Goal: Task Accomplishment & Management: Complete application form

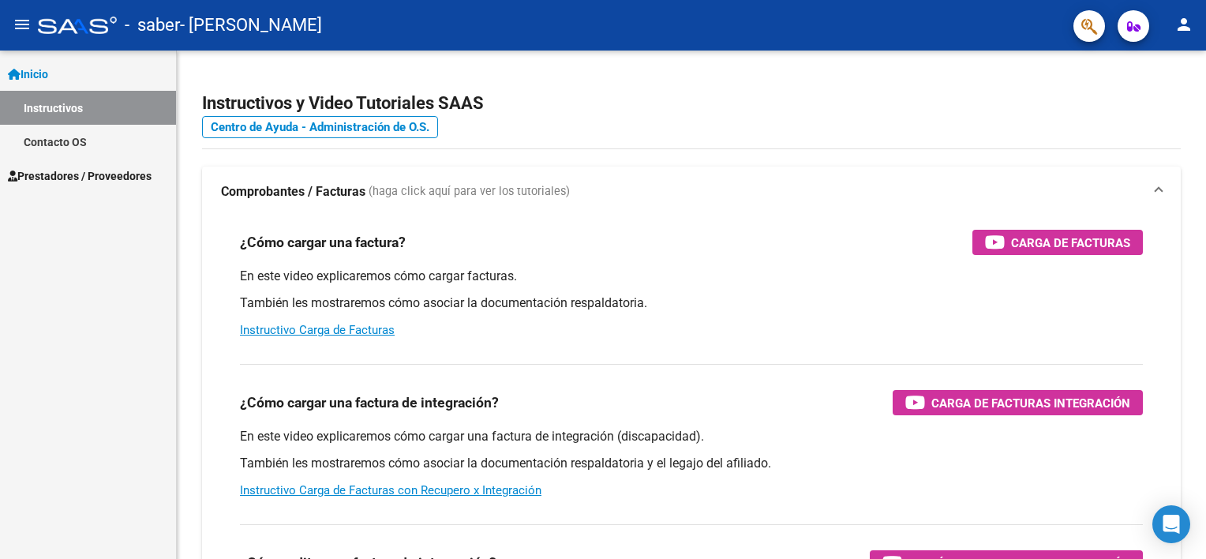
click at [135, 186] on link "Prestadores / Proveedores" at bounding box center [88, 176] width 176 height 34
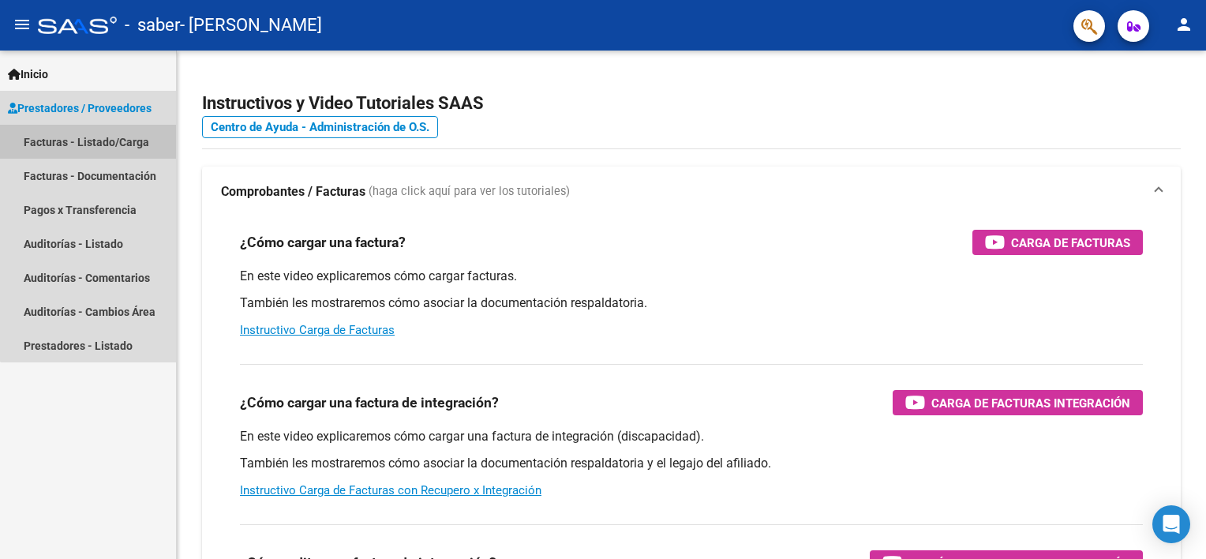
click at [110, 140] on link "Facturas - Listado/Carga" at bounding box center [88, 142] width 176 height 34
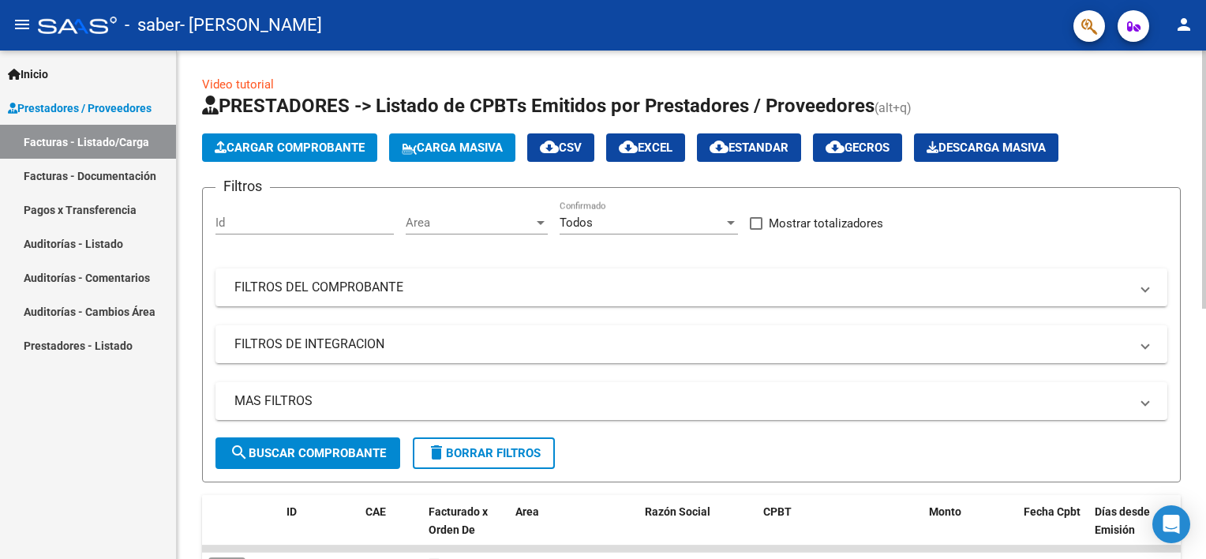
click at [270, 148] on span "Cargar Comprobante" at bounding box center [290, 147] width 150 height 14
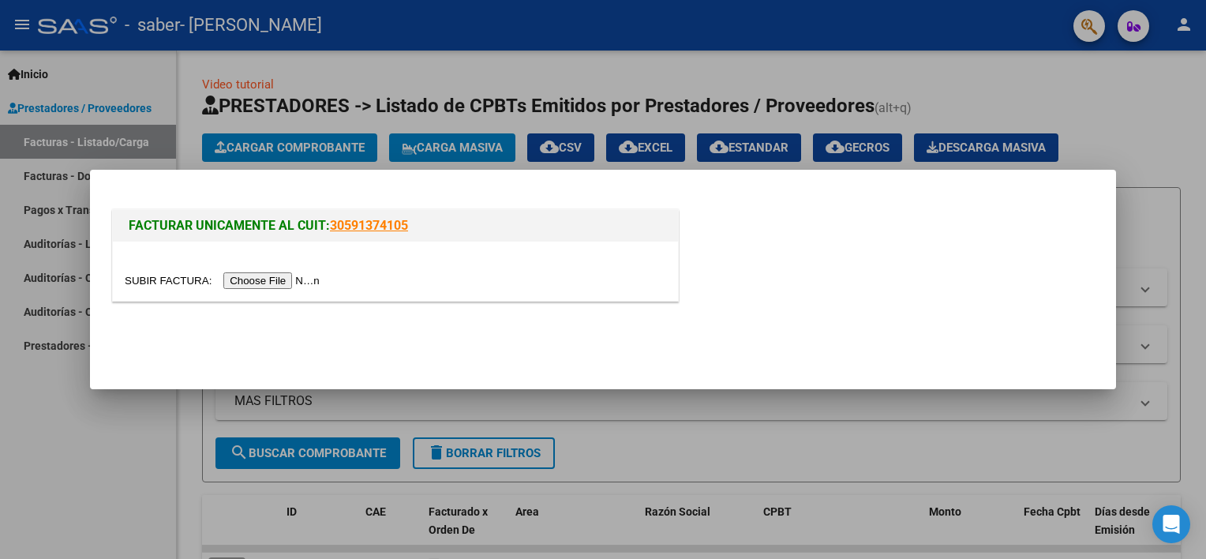
click at [271, 283] on input "file" at bounding box center [225, 280] width 200 height 17
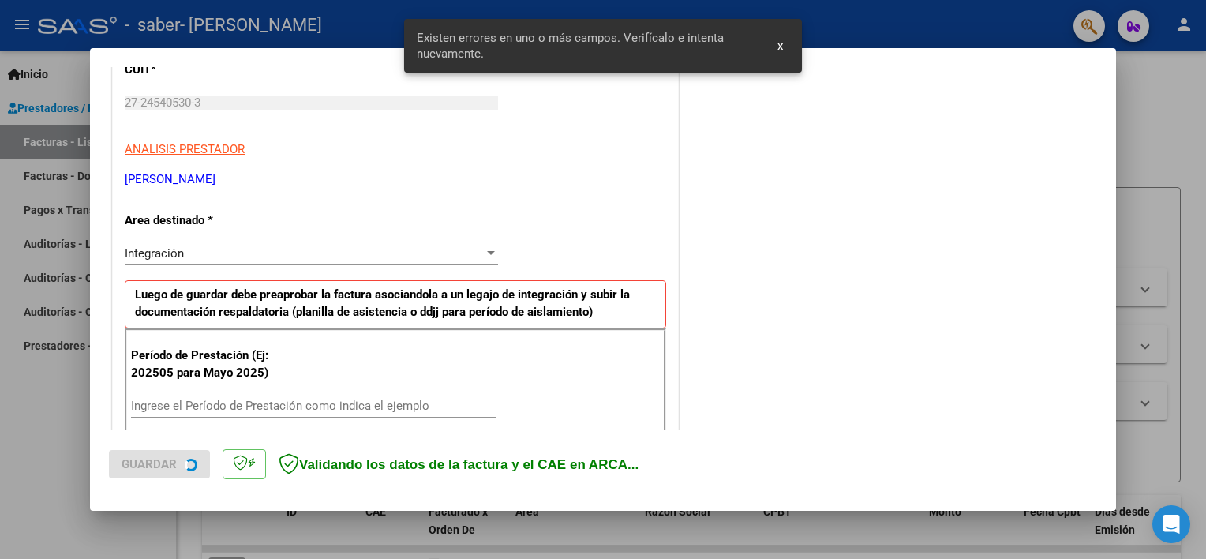
scroll to position [337, 0]
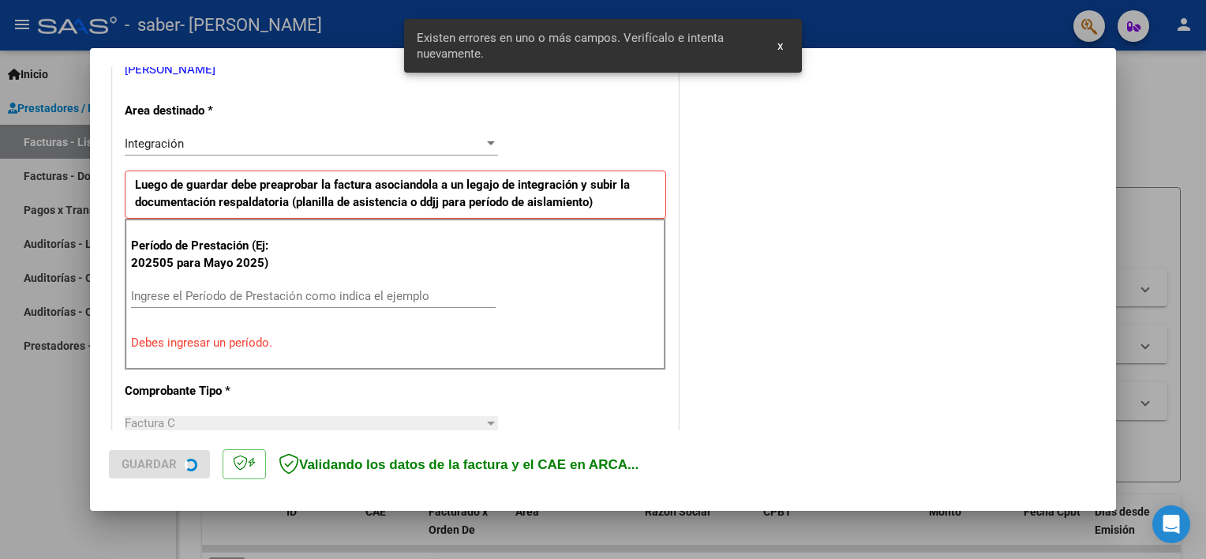
click at [253, 299] on input "Ingrese el Período de Prestación como indica el ejemplo" at bounding box center [313, 296] width 365 height 14
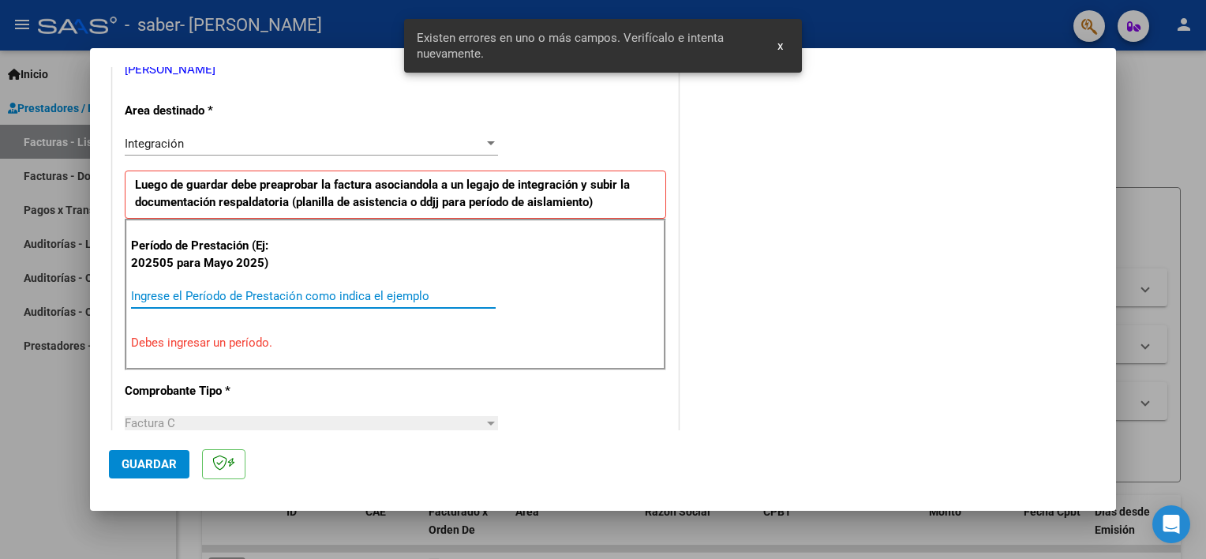
type input "0"
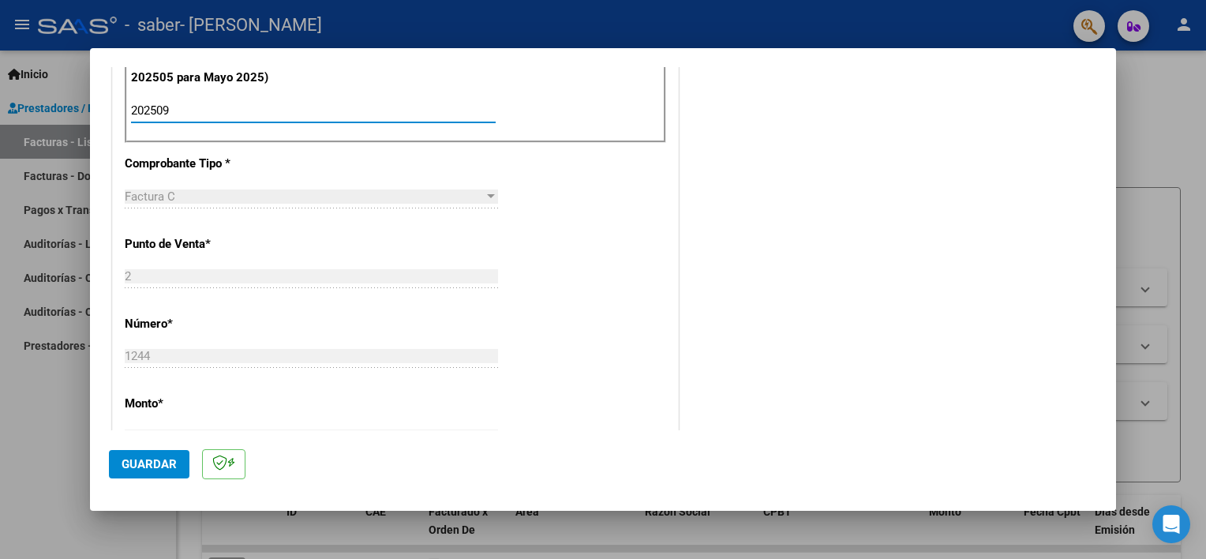
scroll to position [789, 0]
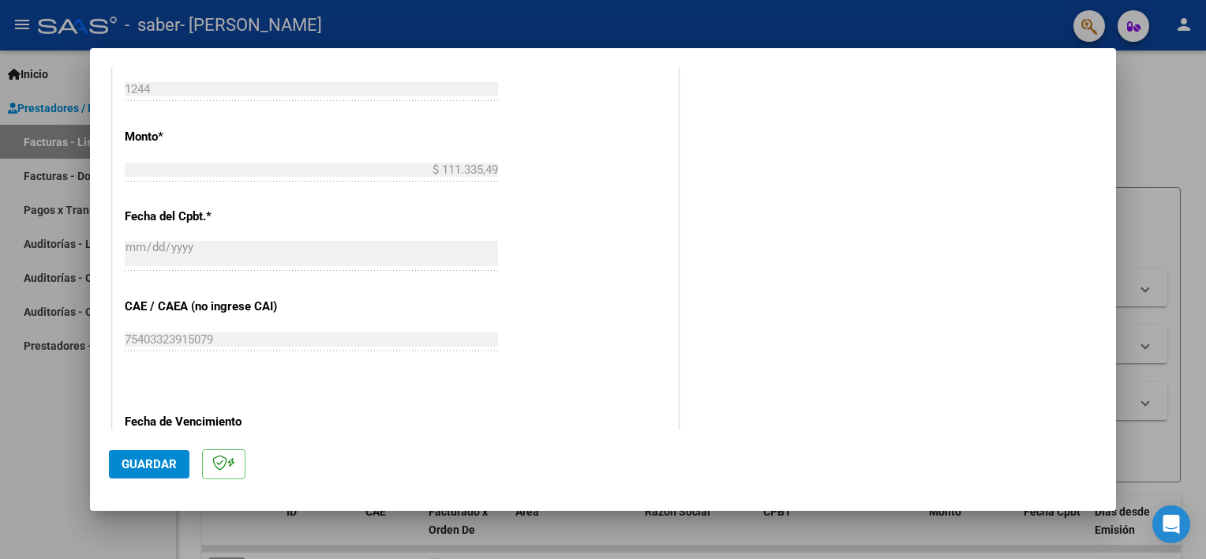
type input "202509"
click at [165, 459] on span "Guardar" at bounding box center [149, 464] width 55 height 14
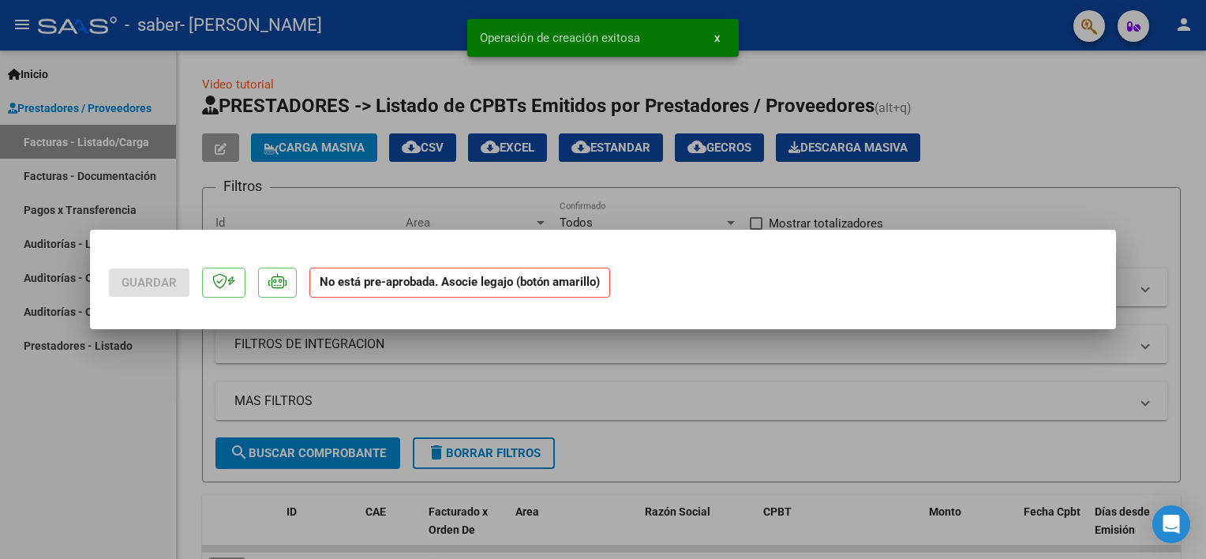
scroll to position [0, 0]
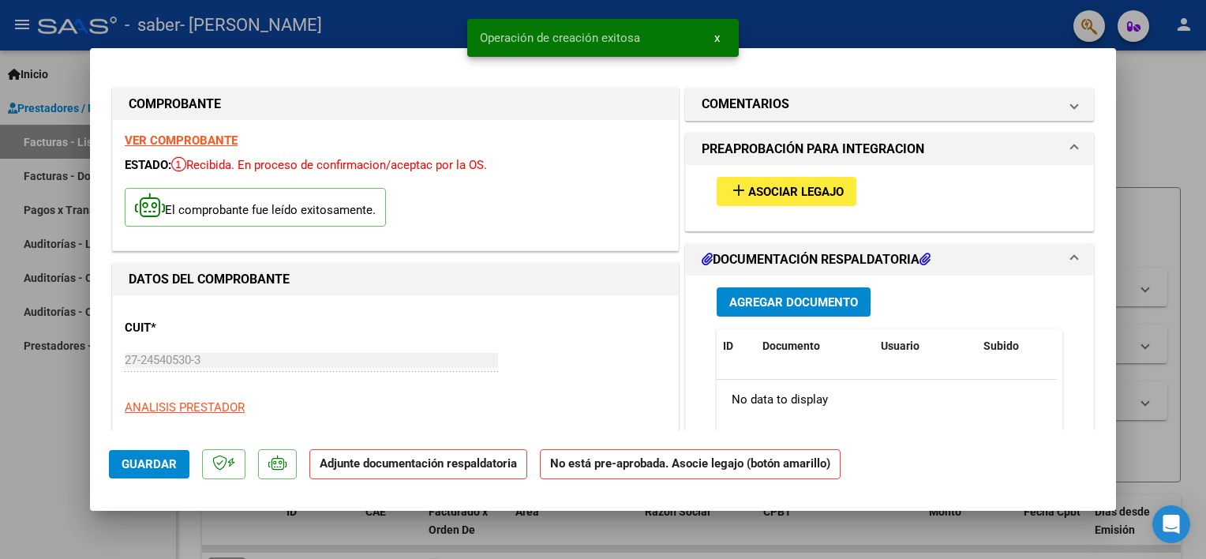
click at [729, 198] on mat-icon "add" at bounding box center [738, 190] width 19 height 19
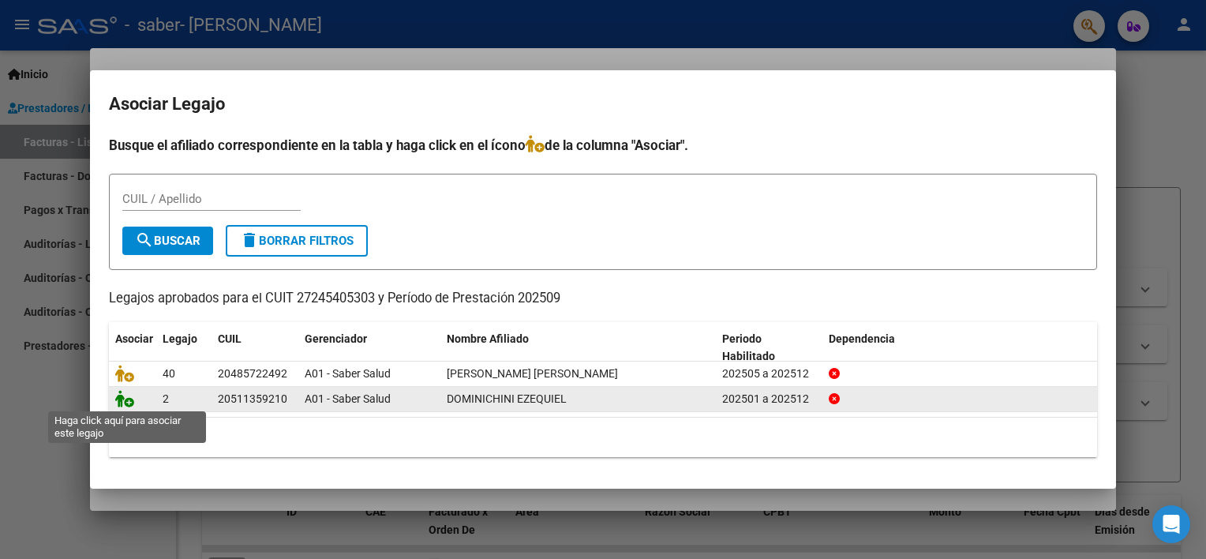
click at [128, 393] on icon at bounding box center [124, 398] width 19 height 17
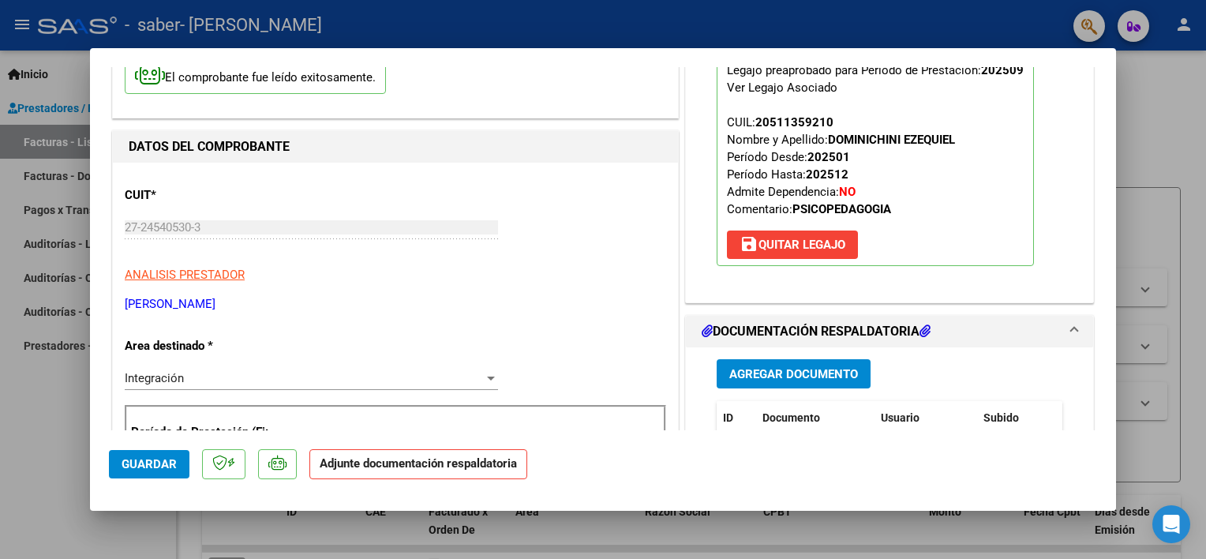
scroll to position [237, 0]
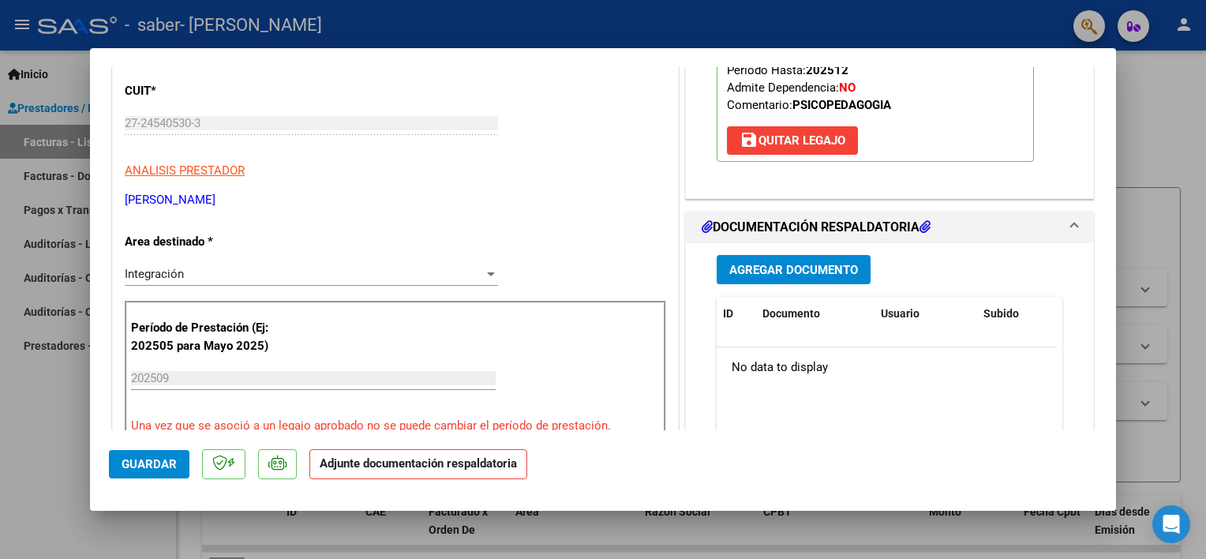
click at [799, 264] on span "Agregar Documento" at bounding box center [793, 270] width 129 height 14
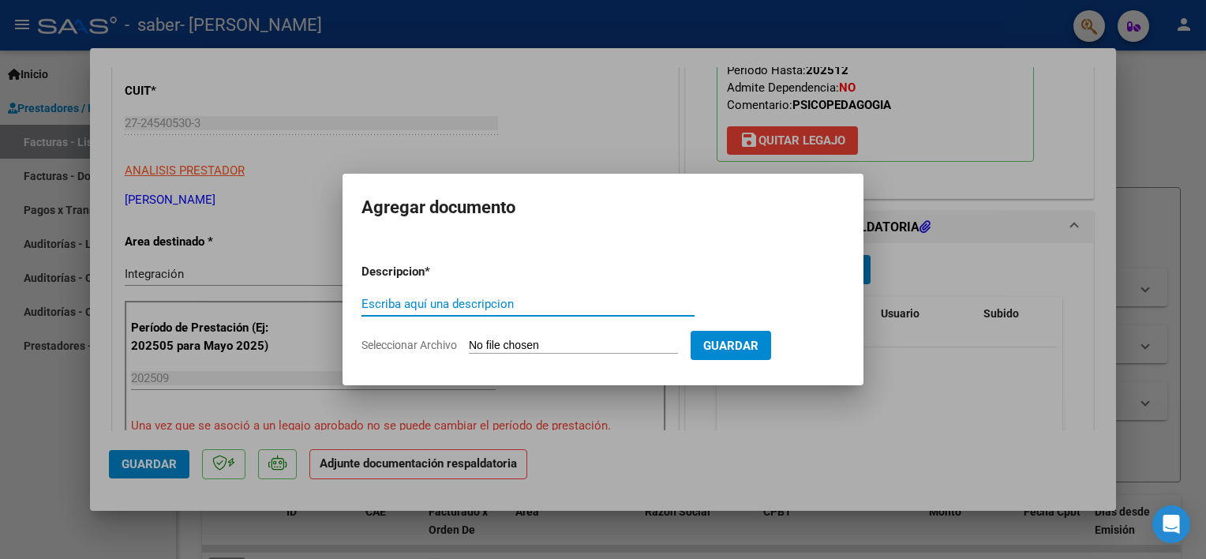
click at [508, 306] on input "Escriba aquí una descripcion" at bounding box center [527, 304] width 333 height 14
type input "PLANILLA [PERSON_NAME] [DATE] PSP"
click at [595, 346] on input "Seleccionar Archivo" at bounding box center [573, 346] width 209 height 15
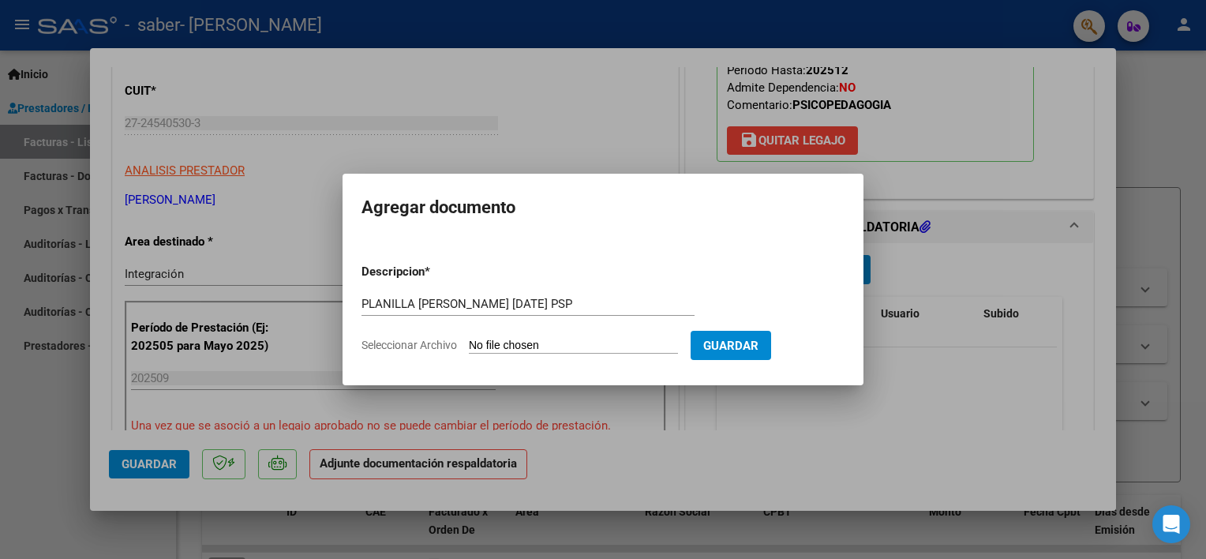
type input "C:\fakepath\PLANILLA [PERSON_NAME] SABER [DATE] PSP.pdf"
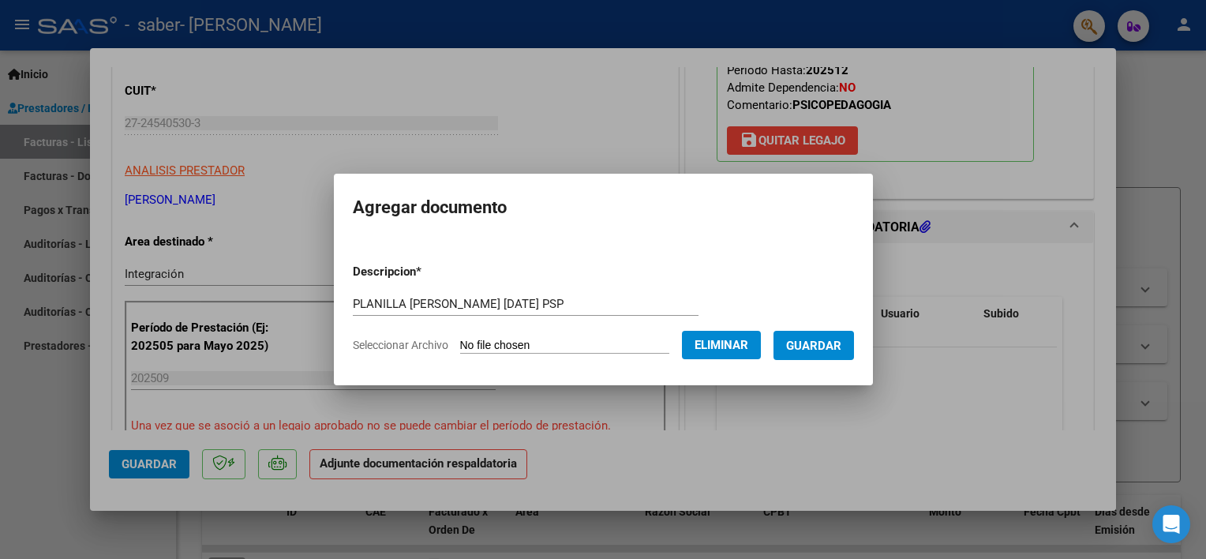
click at [795, 341] on span "Guardar" at bounding box center [813, 346] width 55 height 14
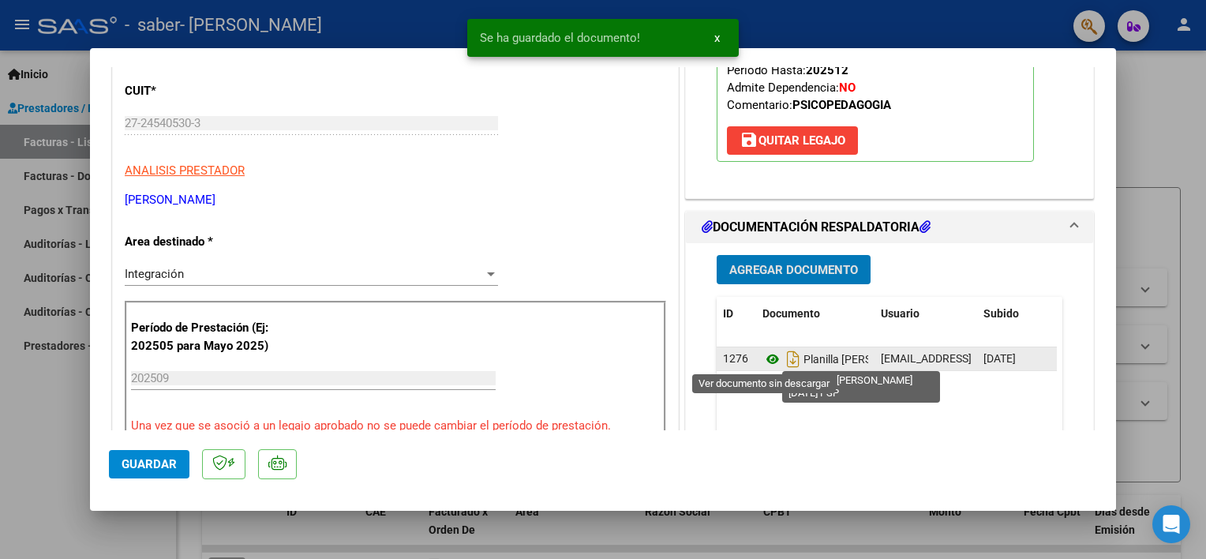
click at [763, 354] on icon at bounding box center [772, 359] width 21 height 19
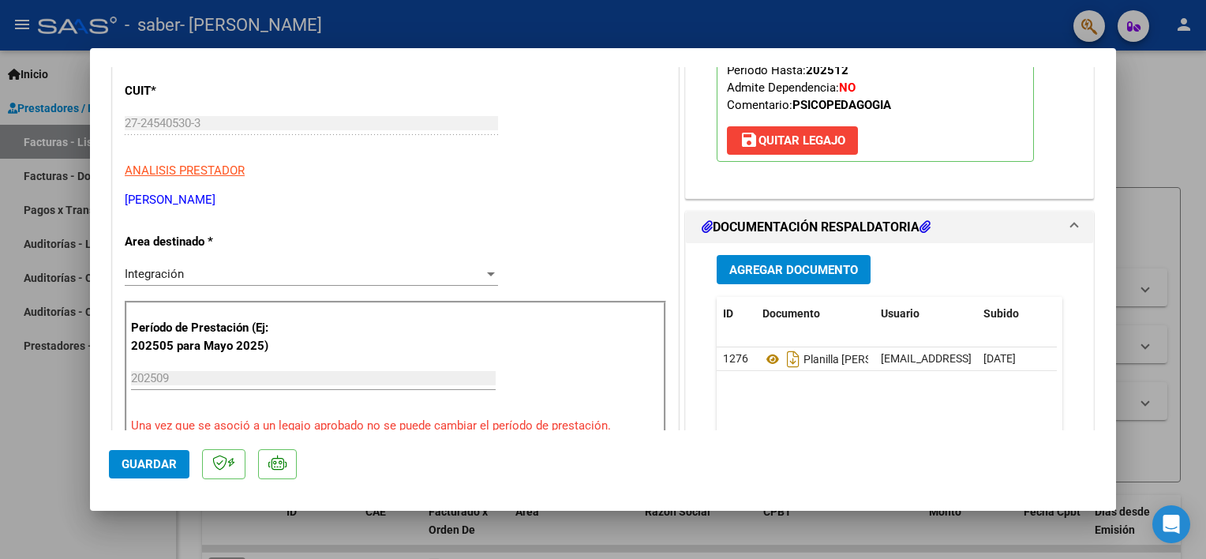
click at [6, 492] on div at bounding box center [603, 279] width 1206 height 559
type input "$ 0,00"
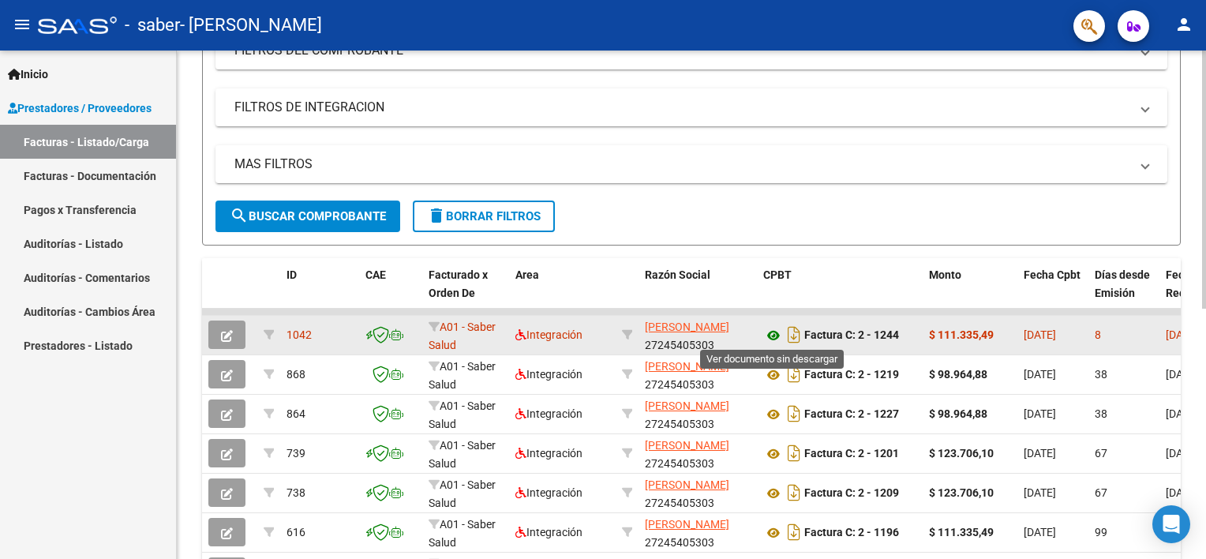
click at [768, 336] on icon at bounding box center [773, 335] width 21 height 19
drag, startPoint x: 1004, startPoint y: 328, endPoint x: 937, endPoint y: 342, distance: 68.4
click at [937, 342] on datatable-body-cell "$ 111.335,49" at bounding box center [969, 335] width 95 height 39
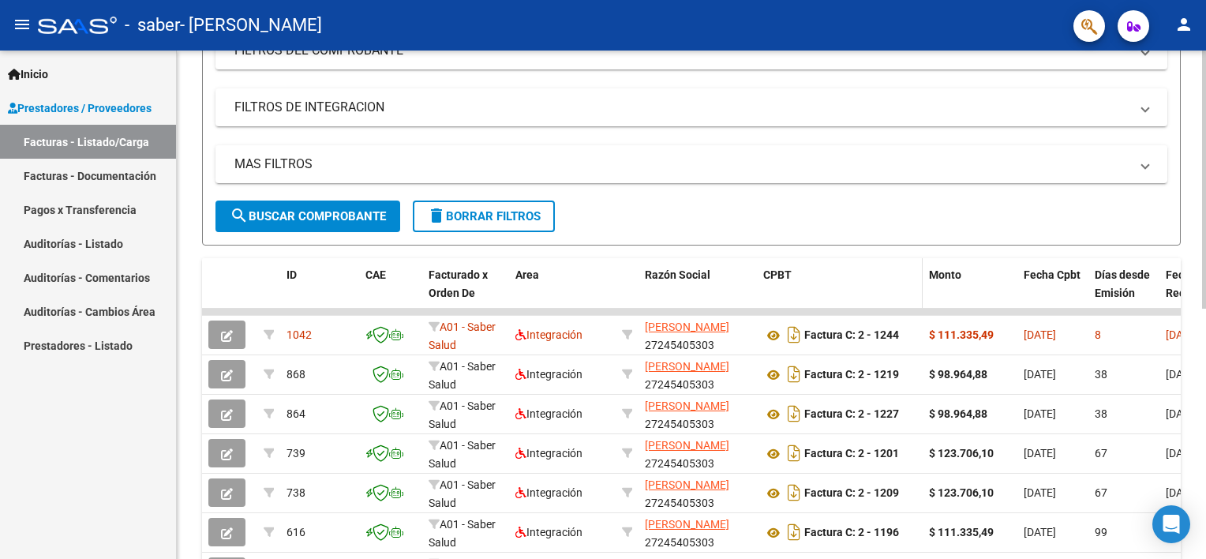
copy strong "111.335,49"
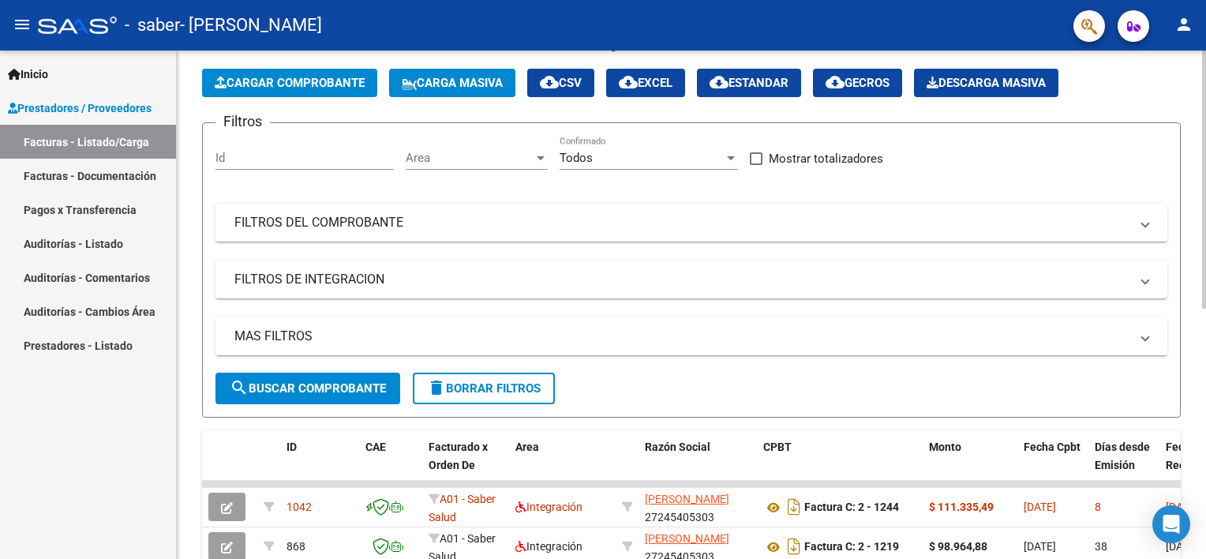
scroll to position [0, 0]
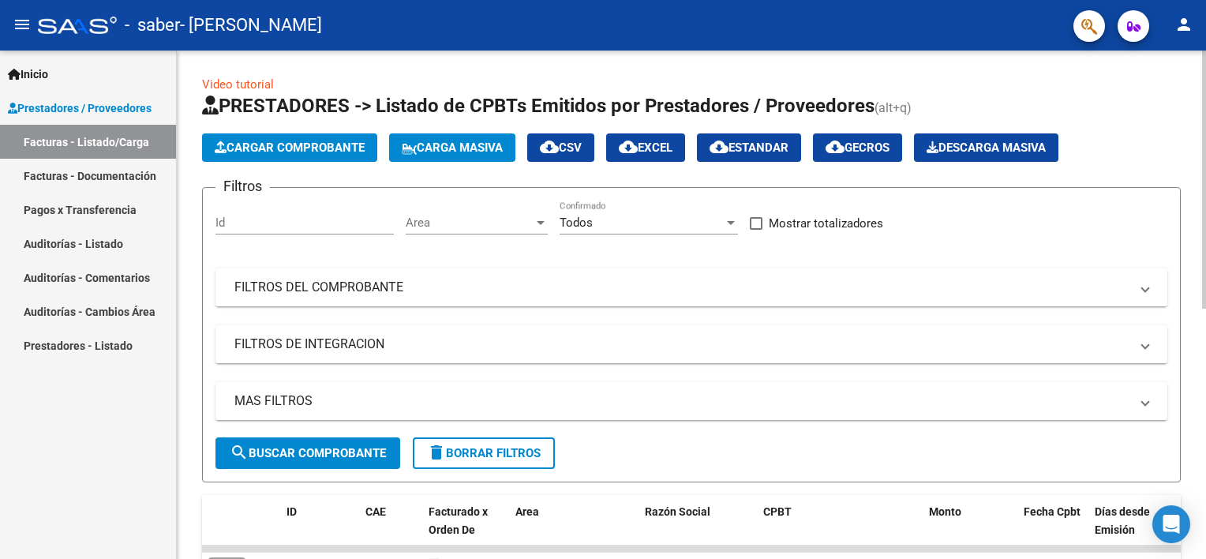
click at [303, 159] on button "Cargar Comprobante" at bounding box center [289, 147] width 175 height 28
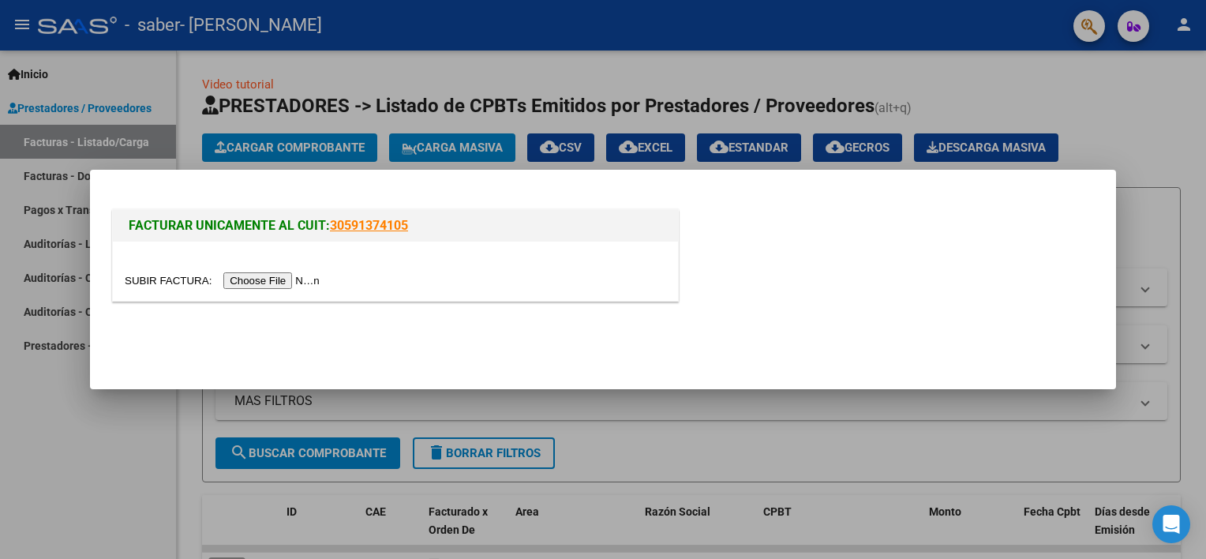
click at [265, 283] on input "file" at bounding box center [225, 280] width 200 height 17
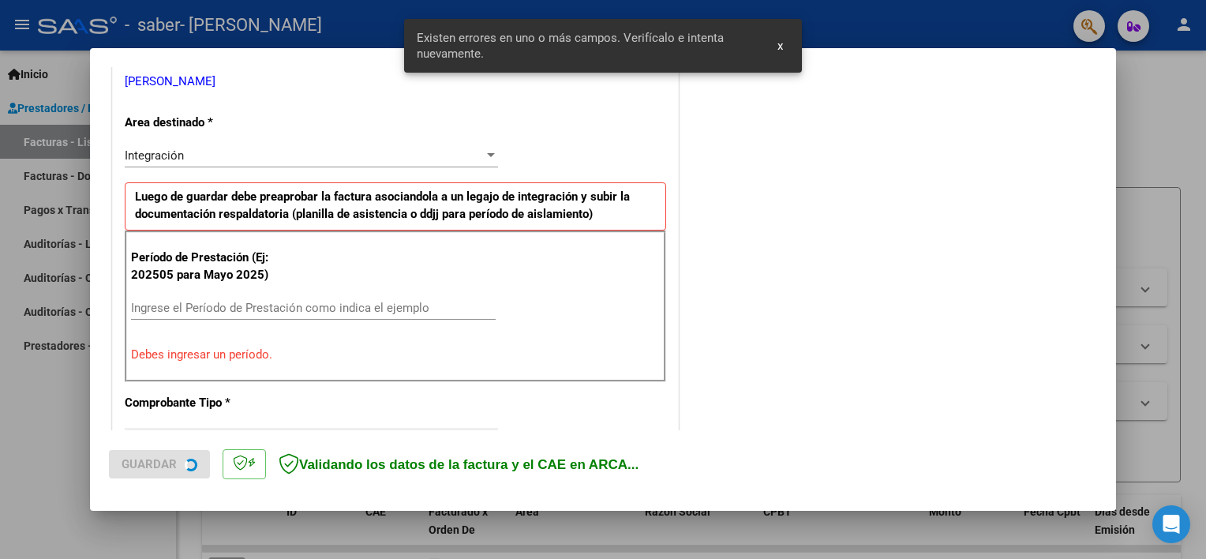
scroll to position [337, 0]
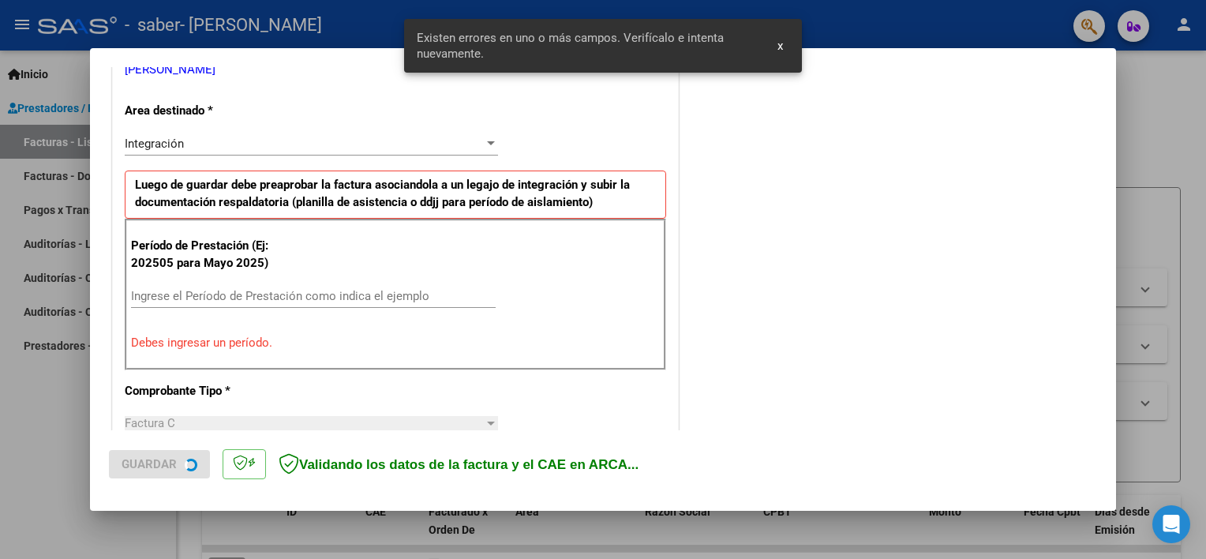
click at [262, 290] on input "Ingrese el Período de Prestación como indica el ejemplo" at bounding box center [313, 296] width 365 height 14
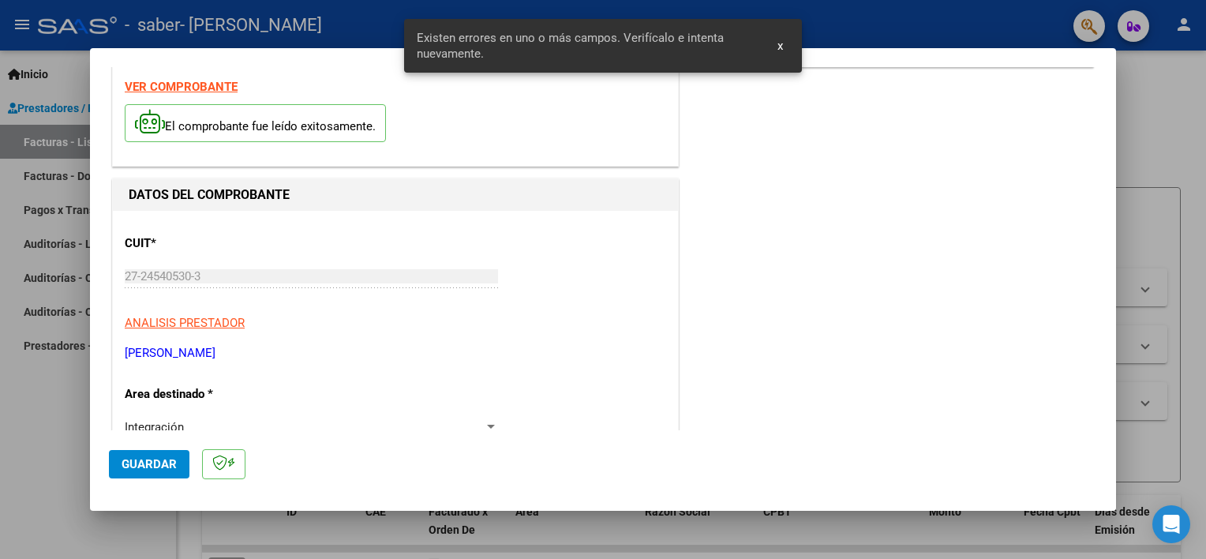
scroll to position [0, 0]
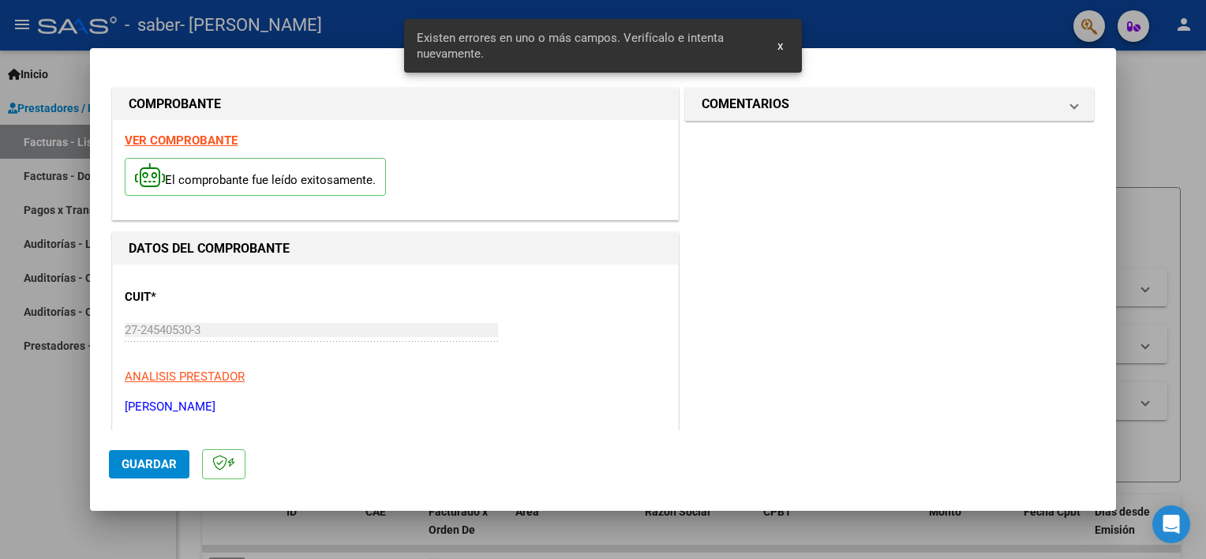
type input "202509"
click at [611, 328] on div "CUIT * 27-24540530-3 Ingresar CUIT ANALISIS PRESTADOR [PERSON_NAME]" at bounding box center [395, 345] width 541 height 139
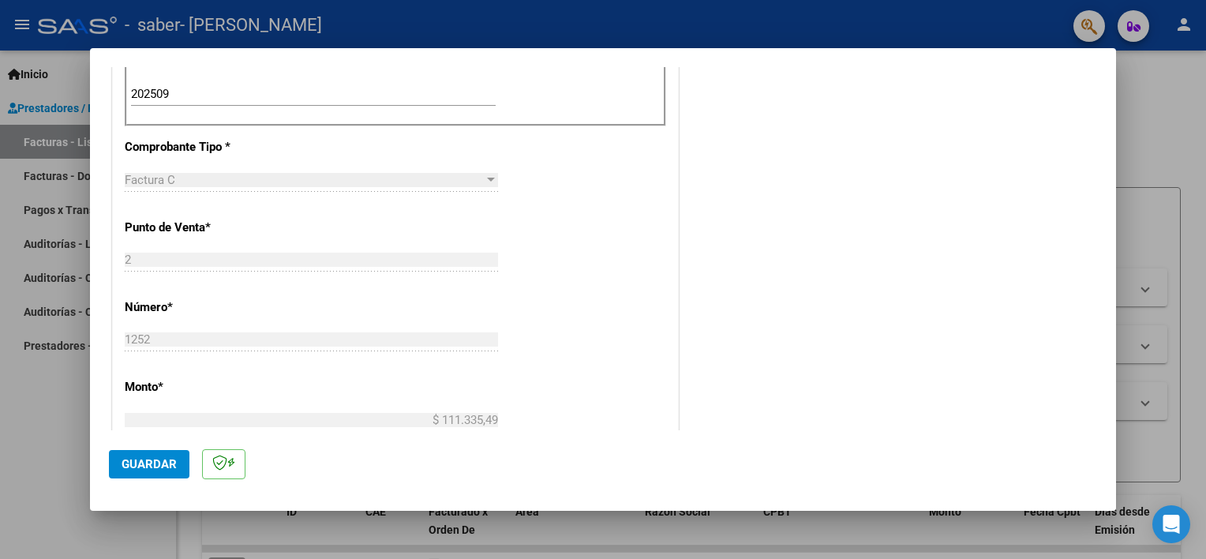
scroll to position [395, 0]
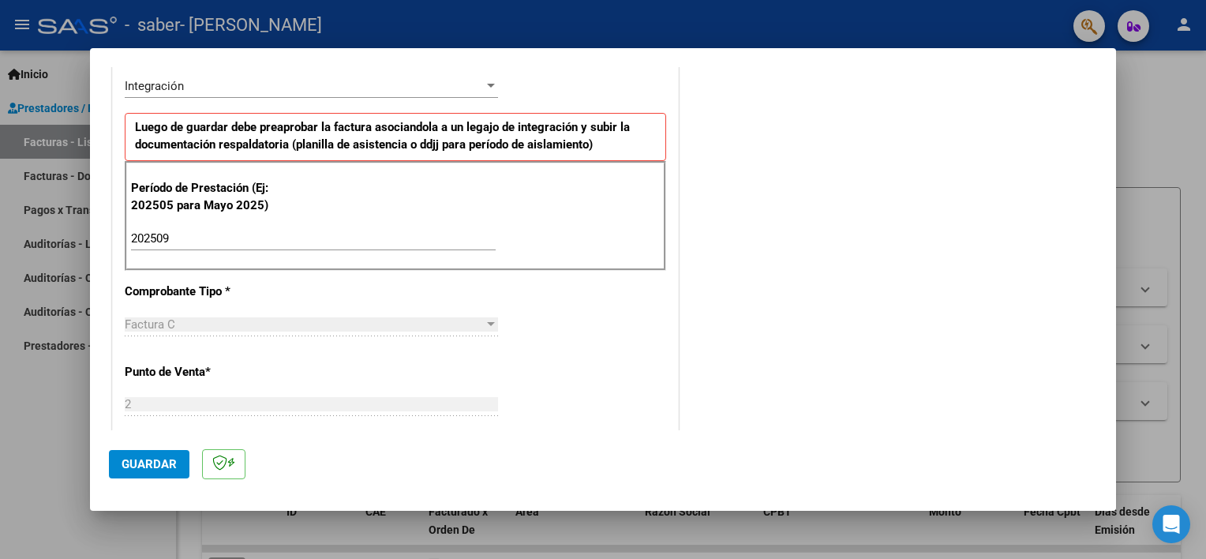
click at [144, 461] on span "Guardar" at bounding box center [149, 464] width 55 height 14
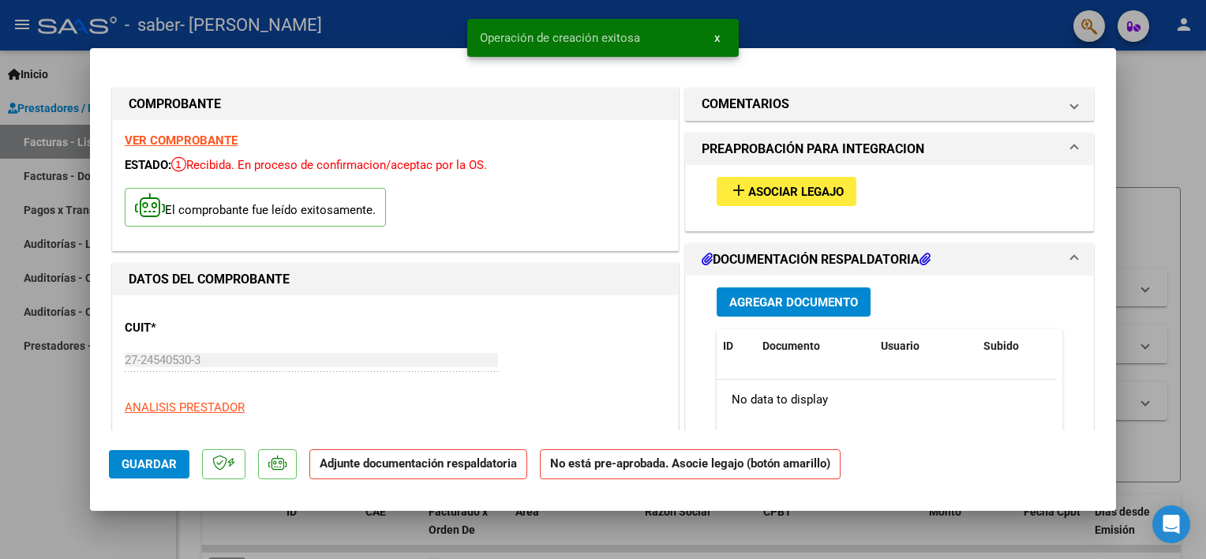
click at [747, 179] on button "add Asociar Legajo" at bounding box center [787, 191] width 140 height 29
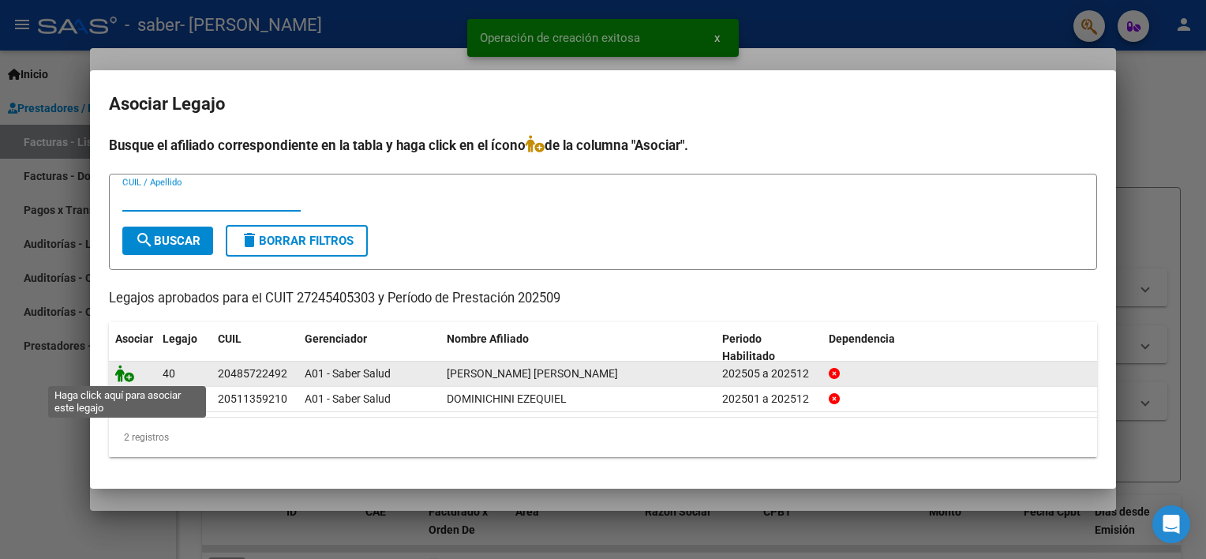
click at [122, 369] on icon at bounding box center [124, 373] width 19 height 17
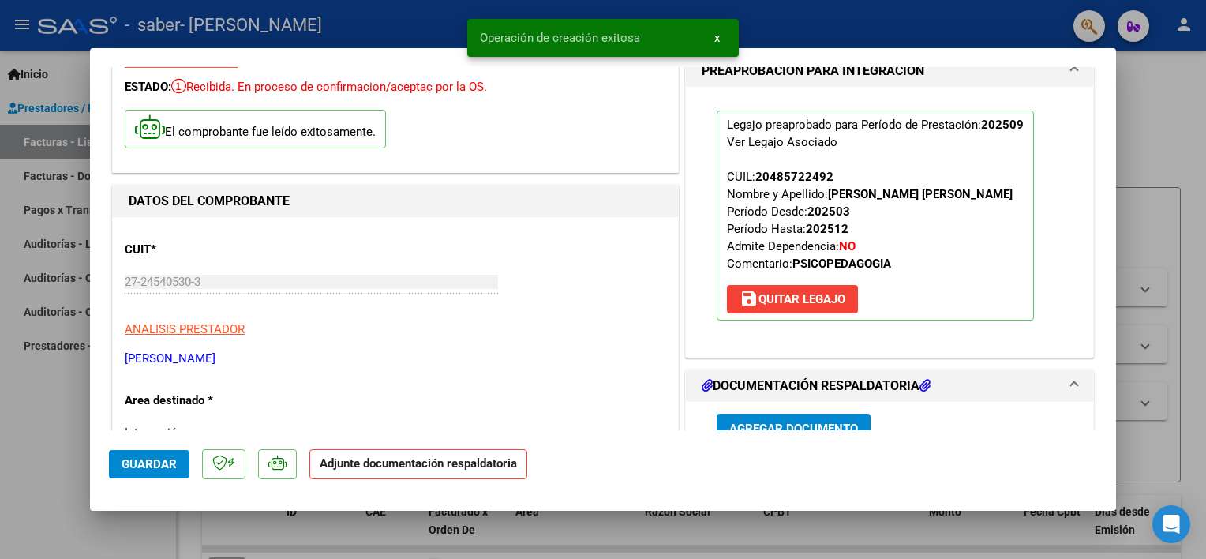
scroll to position [79, 0]
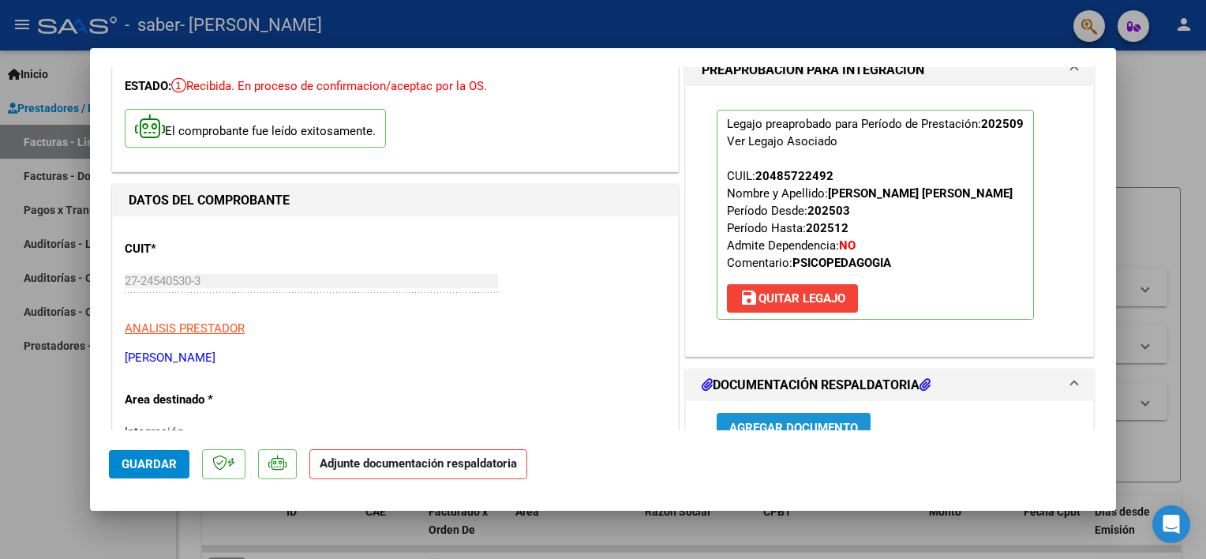
click at [791, 421] on span "Agregar Documento" at bounding box center [793, 428] width 129 height 14
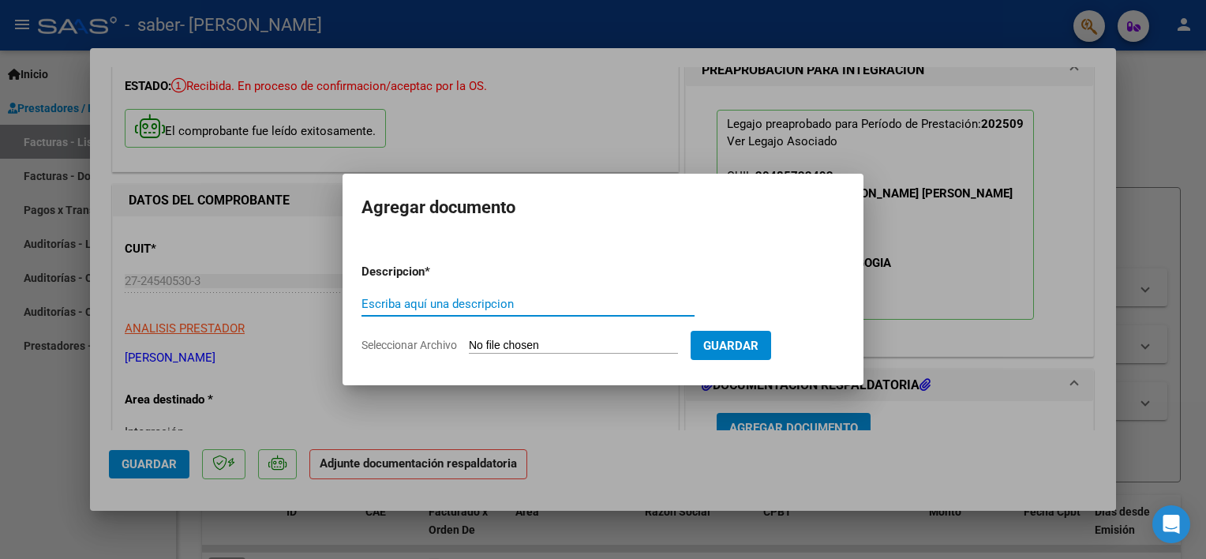
click at [404, 301] on input "Escriba aquí una descripcion" at bounding box center [527, 304] width 333 height 14
type input "´"
type input "PLANILLA [PERSON_NAME] [DATE] PSP"
click at [511, 344] on input "Seleccionar Archivo" at bounding box center [573, 346] width 209 height 15
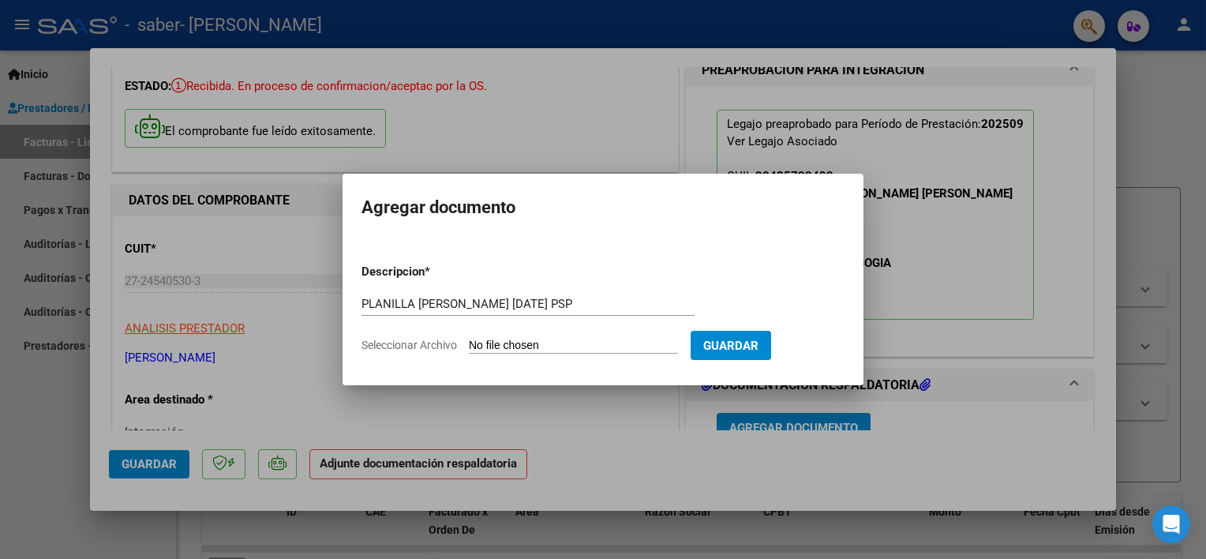
type input "C:\fakepath\PLANILLA [PERSON_NAME] SABER [DATE] PSP.pdf"
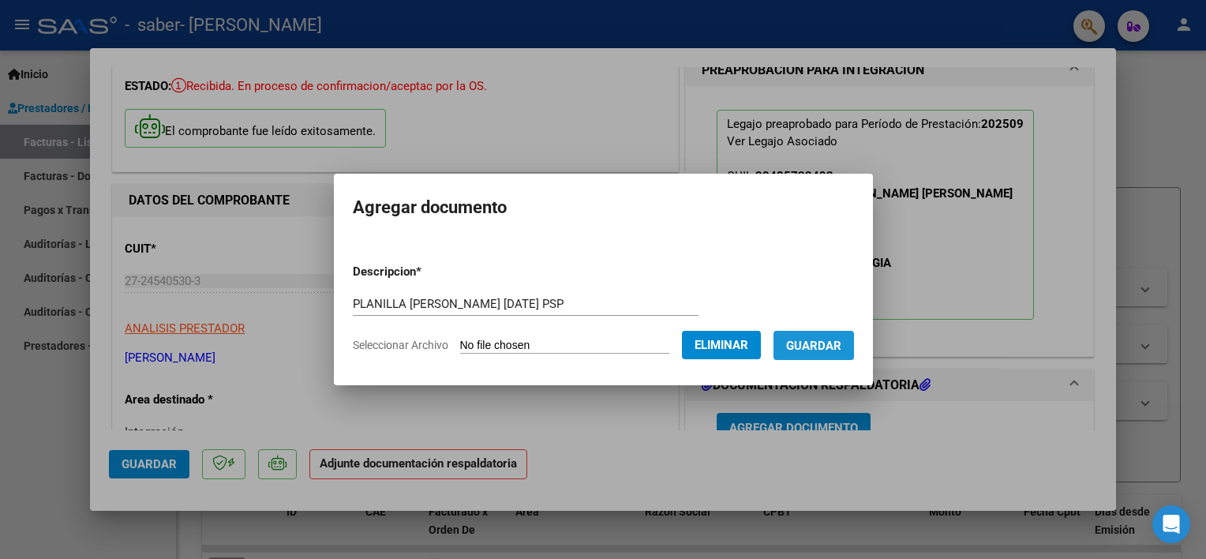
click at [809, 340] on span "Guardar" at bounding box center [813, 346] width 55 height 14
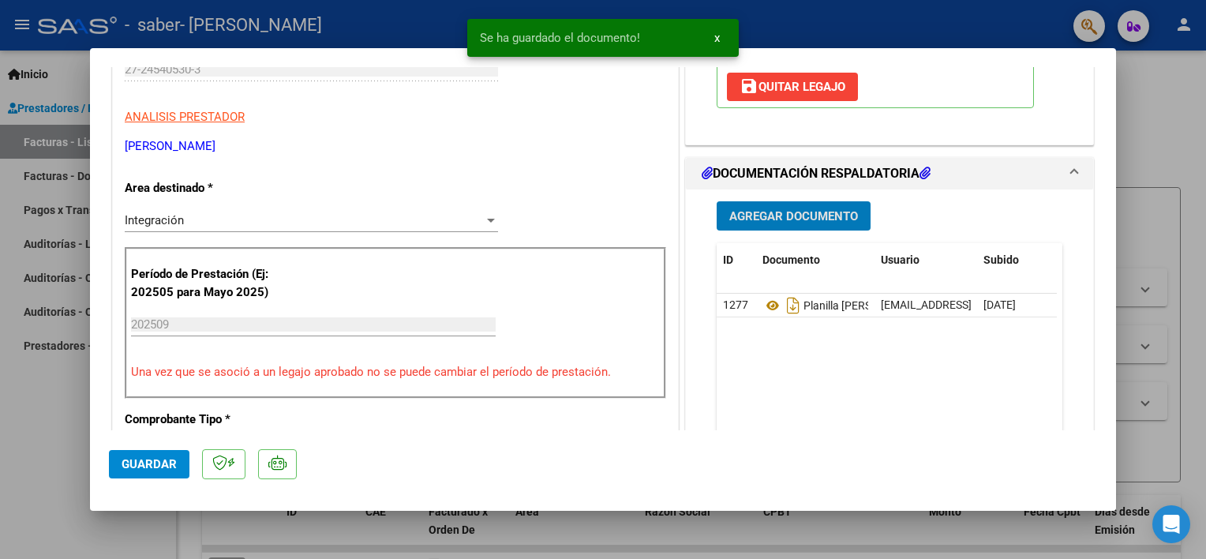
scroll to position [327, 0]
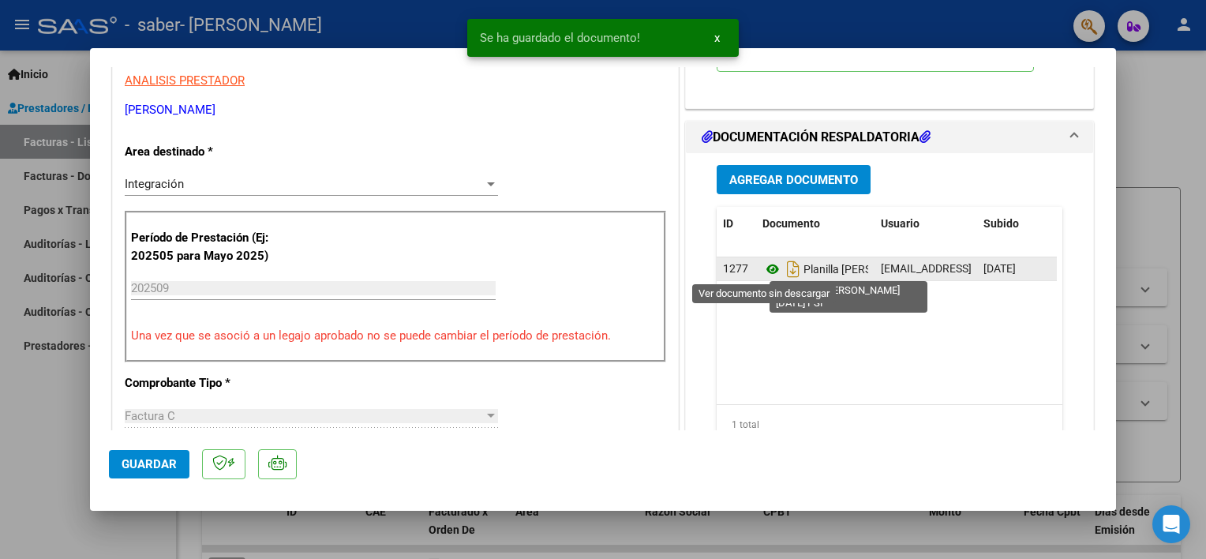
click at [766, 268] on icon at bounding box center [772, 269] width 21 height 19
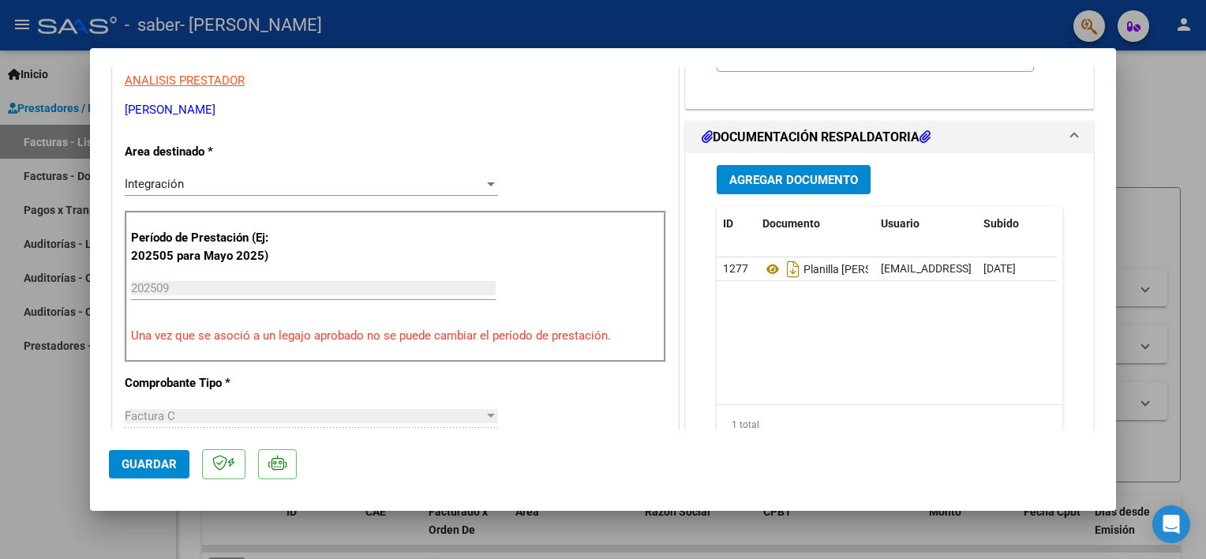
click at [34, 508] on div at bounding box center [603, 279] width 1206 height 559
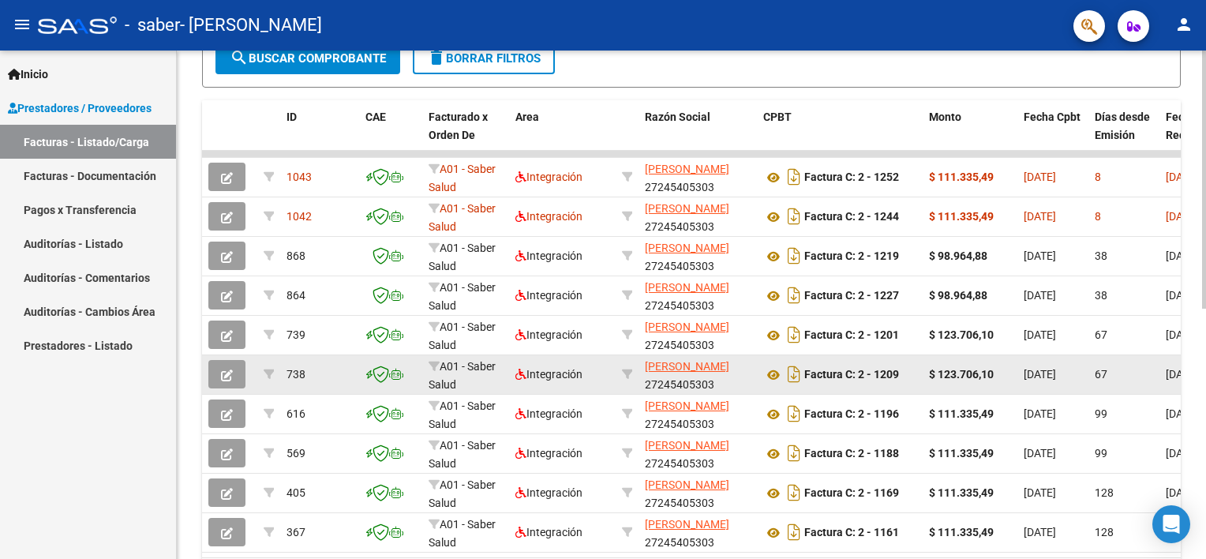
scroll to position [316, 0]
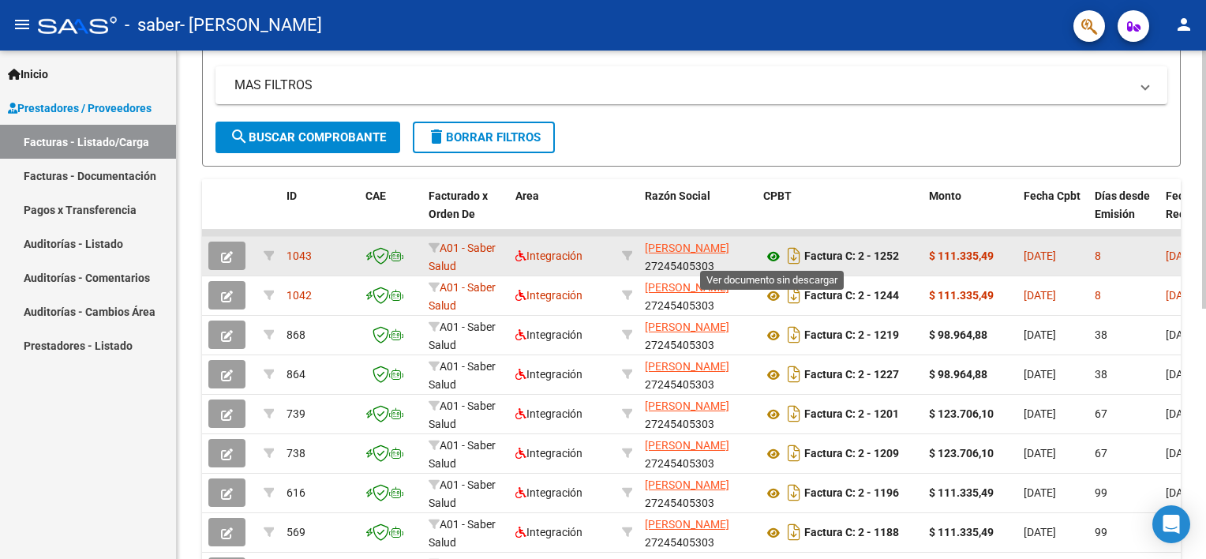
click at [770, 253] on icon at bounding box center [773, 256] width 21 height 19
drag, startPoint x: 1001, startPoint y: 252, endPoint x: 939, endPoint y: 249, distance: 61.6
click at [939, 249] on div "$ 111.335,49" at bounding box center [970, 256] width 82 height 18
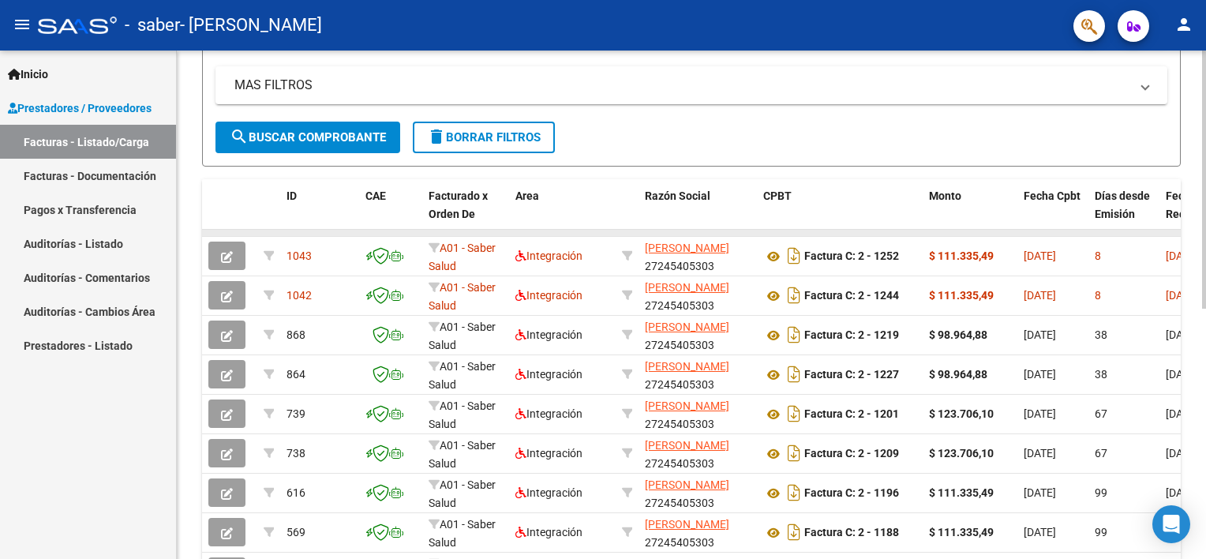
copy strong "111.335,49"
click at [1188, 21] on mat-icon "person" at bounding box center [1183, 24] width 19 height 19
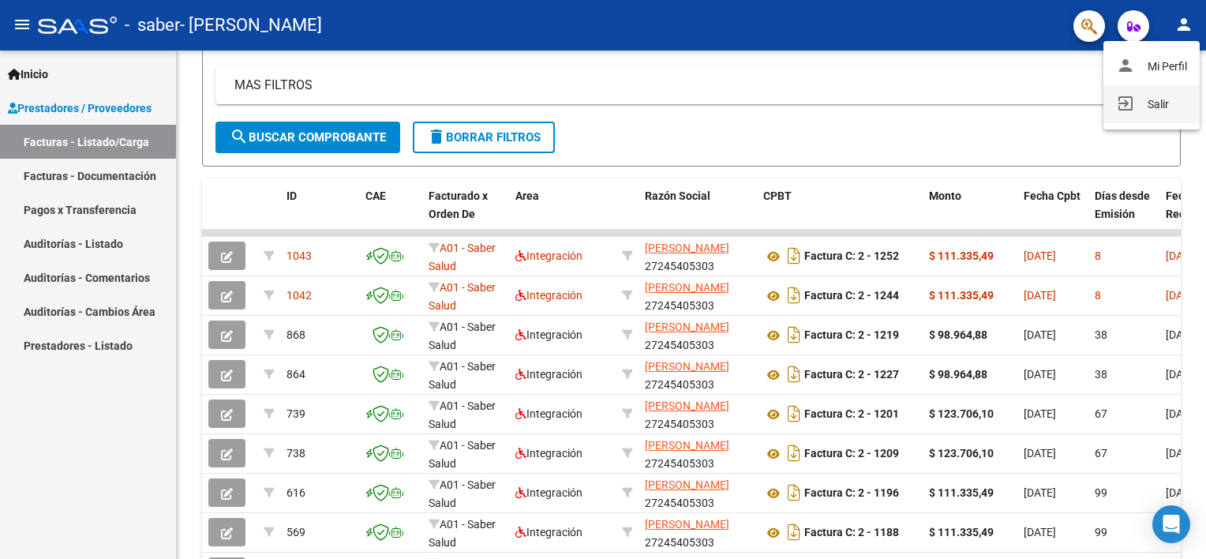
click at [1147, 103] on button "exit_to_app Salir" at bounding box center [1151, 104] width 96 height 38
